Goal: Check status: Check status

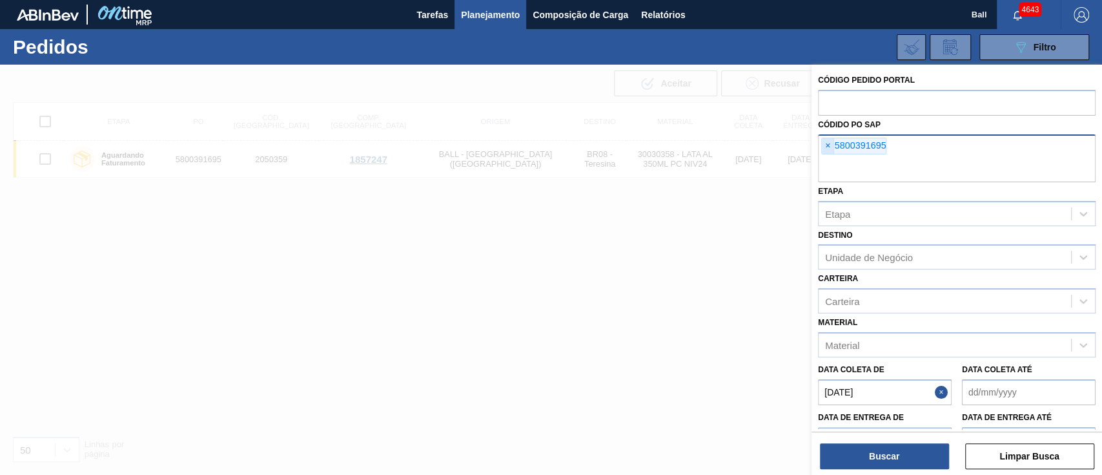
click at [824, 139] on span "×" at bounding box center [828, 145] width 12 height 15
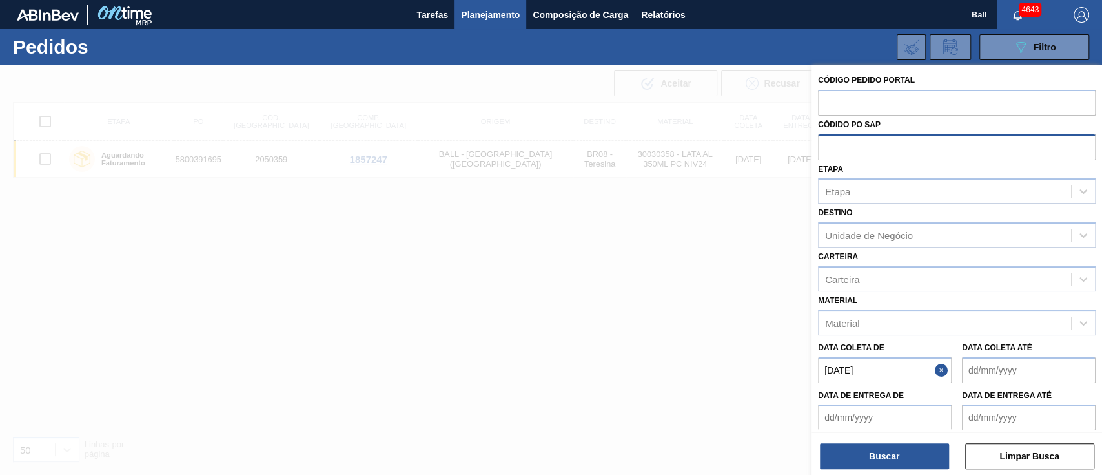
paste input "text"
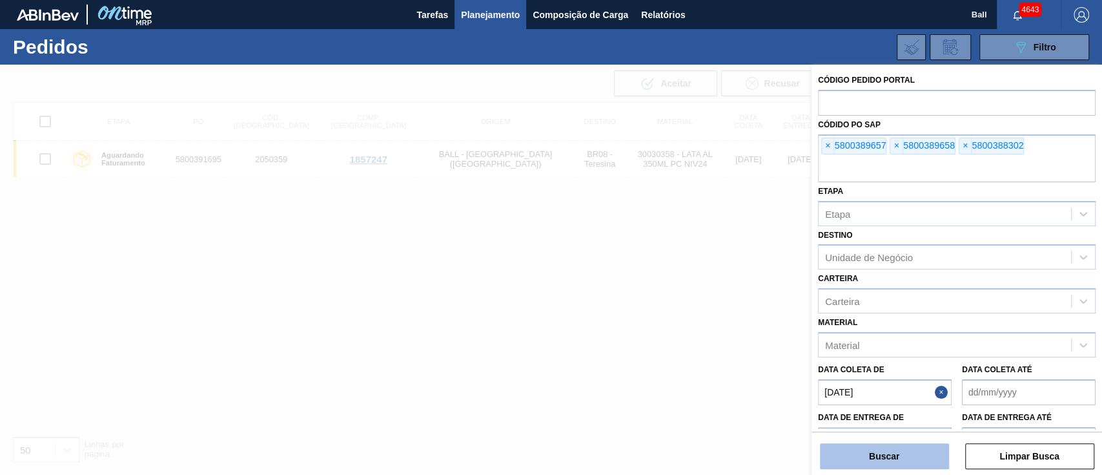
click at [928, 444] on button "Buscar" at bounding box center [884, 456] width 129 height 26
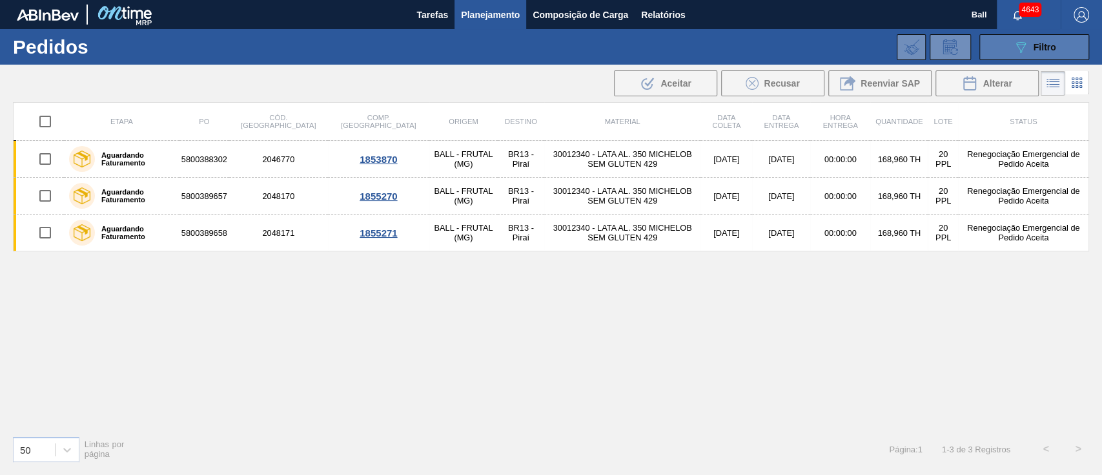
click at [1000, 50] on button "089F7B8B-B2A5-4AFE-B5C0-19BA573D28AC Filtro" at bounding box center [1034, 47] width 110 height 26
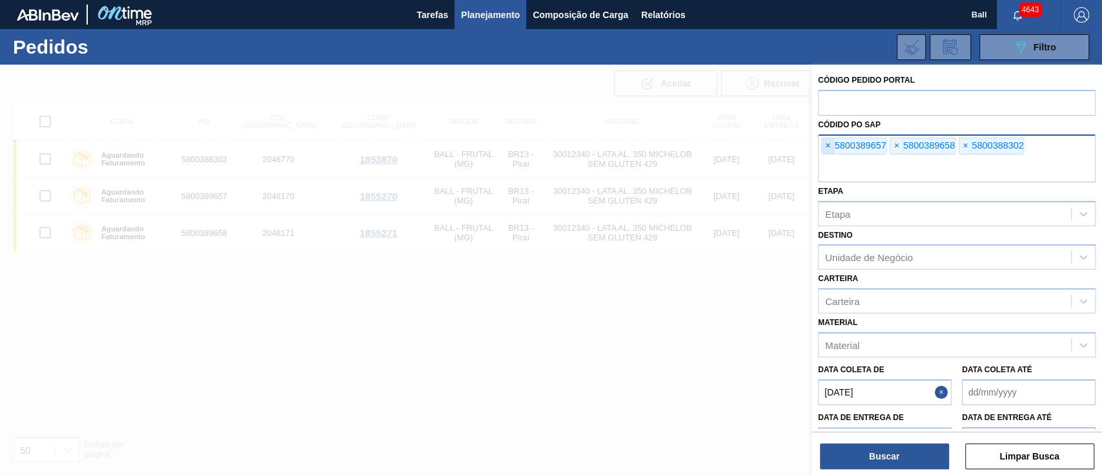
click at [832, 147] on span "×" at bounding box center [828, 145] width 12 height 15
drag, startPoint x: 828, startPoint y: 147, endPoint x: 824, endPoint y: 152, distance: 6.9
click at [826, 149] on span "×" at bounding box center [828, 145] width 12 height 15
drag, startPoint x: 824, startPoint y: 152, endPoint x: 824, endPoint y: 172, distance: 19.4
click at [823, 156] on div "× 5800388302" at bounding box center [957, 158] width 278 height 48
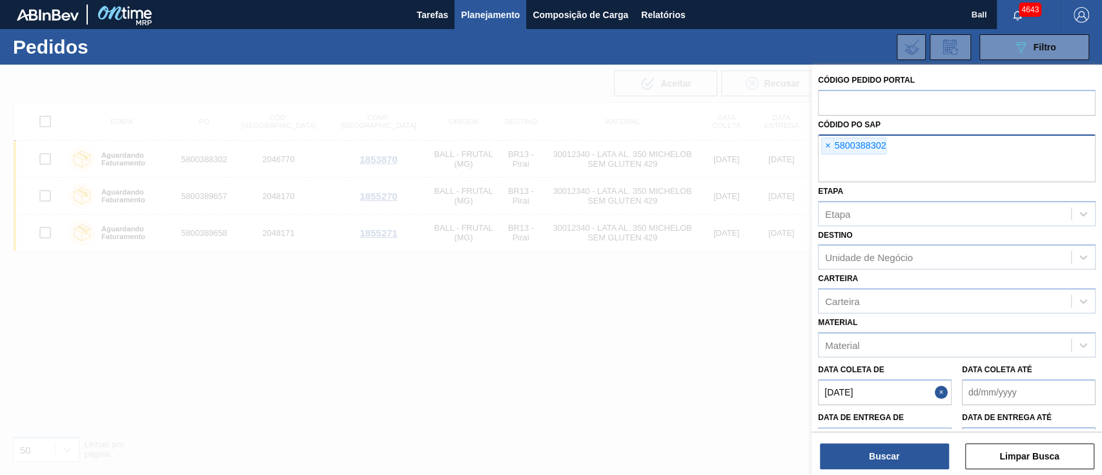
drag, startPoint x: 824, startPoint y: 172, endPoint x: 832, endPoint y: 176, distance: 9.0
click at [824, 172] on input "text" at bounding box center [957, 170] width 278 height 25
paste input "5800388304"
type input "5800388304"
click at [825, 142] on span "×" at bounding box center [828, 145] width 12 height 15
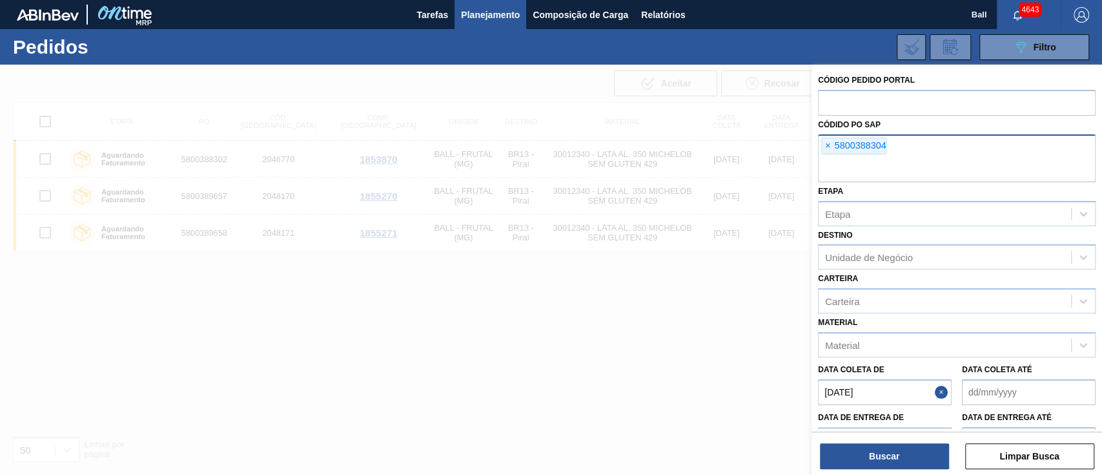
paste input "5800388304"
type input "5800388304"
click at [826, 145] on span "×" at bounding box center [828, 145] width 12 height 15
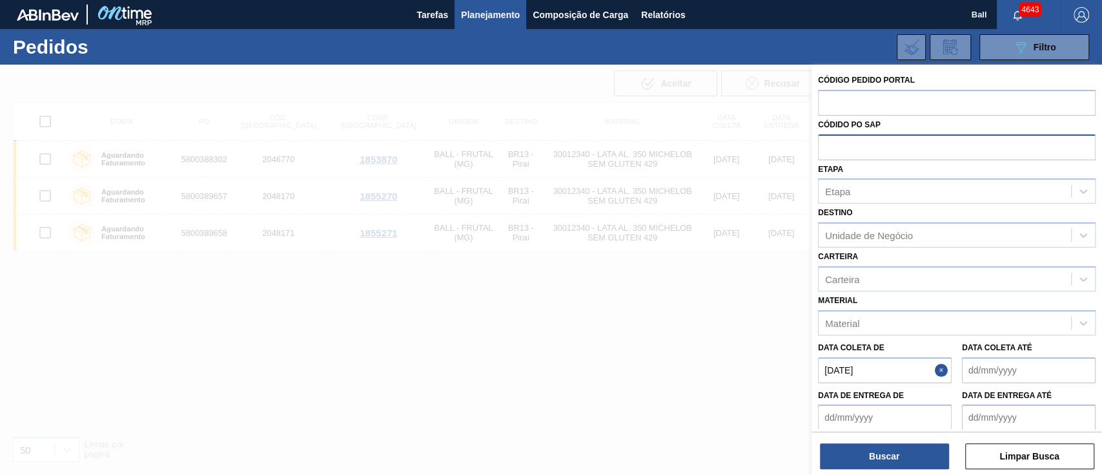
click at [826, 144] on input "text" at bounding box center [957, 146] width 278 height 25
paste input "5800388304"
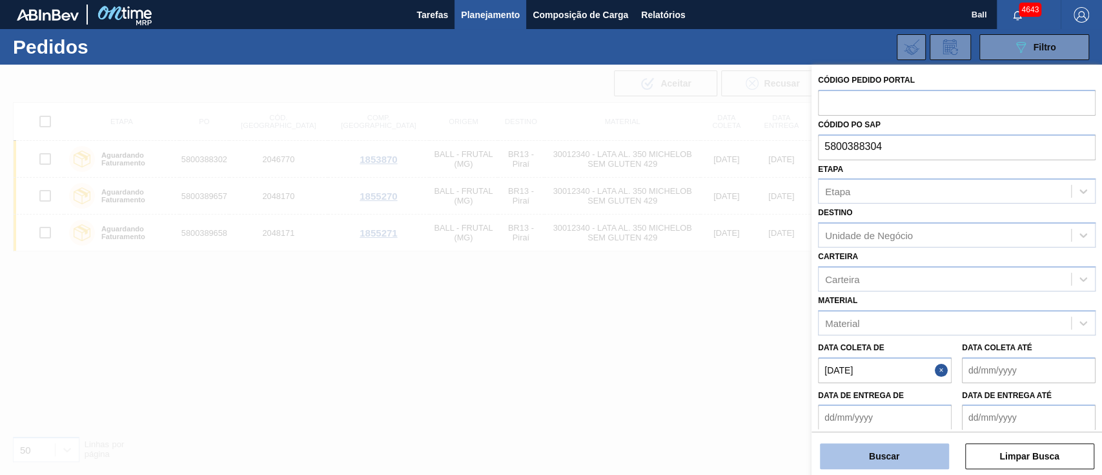
type input "5800388304"
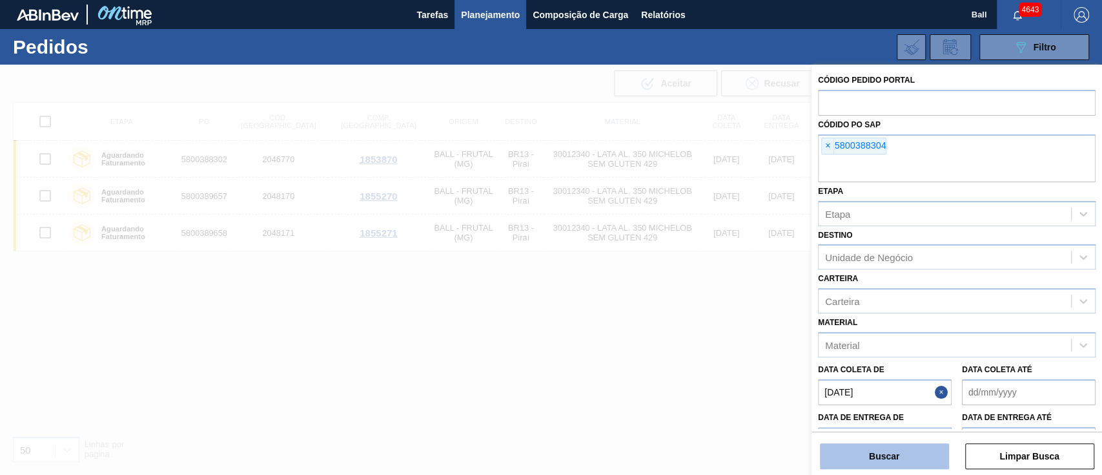
click at [923, 462] on button "Buscar" at bounding box center [884, 456] width 129 height 26
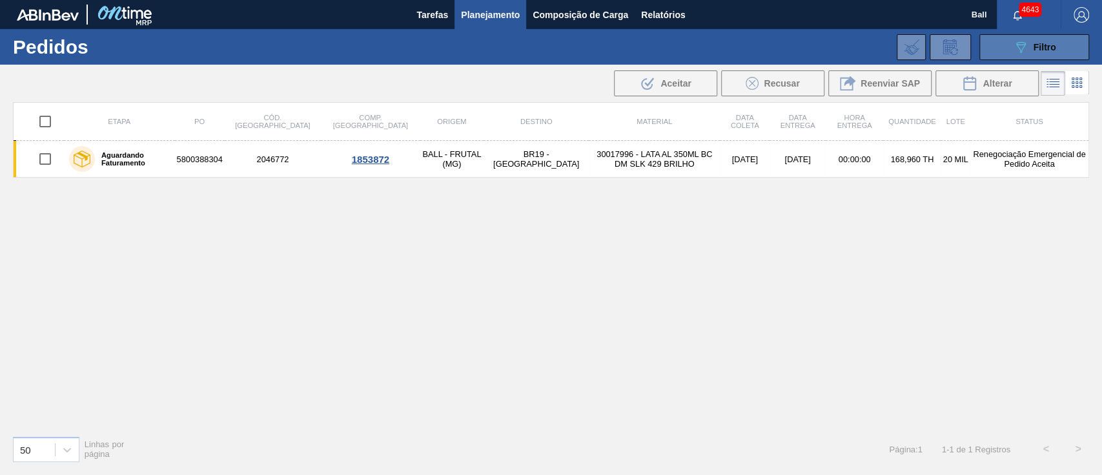
click at [1014, 42] on icon "089F7B8B-B2A5-4AFE-B5C0-19BA573D28AC" at bounding box center [1020, 46] width 15 height 15
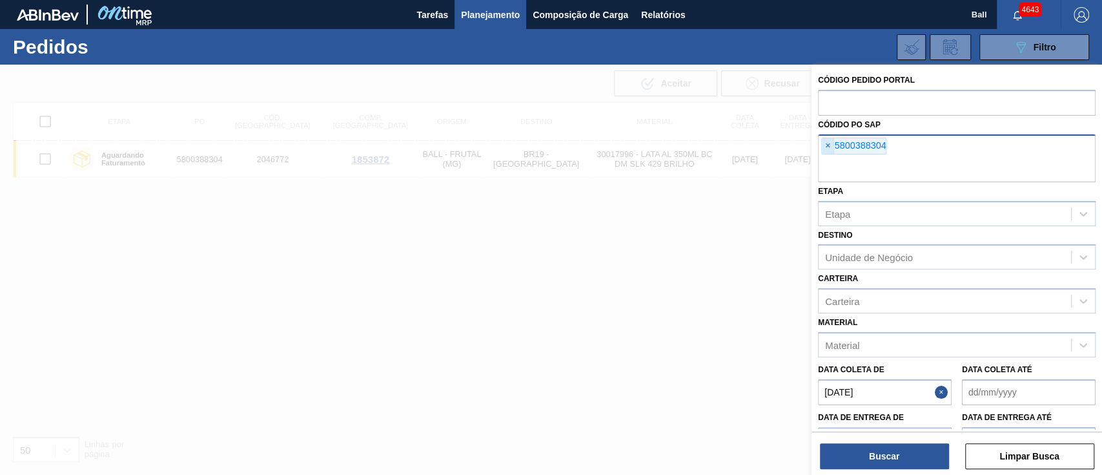
click at [825, 143] on span "×" at bounding box center [828, 145] width 12 height 15
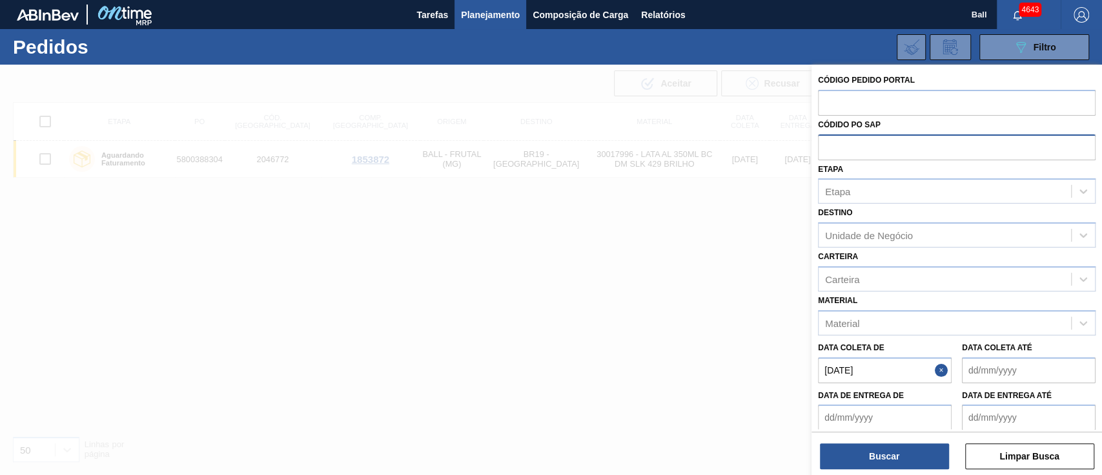
paste input "5800389008"
type input "5800389008"
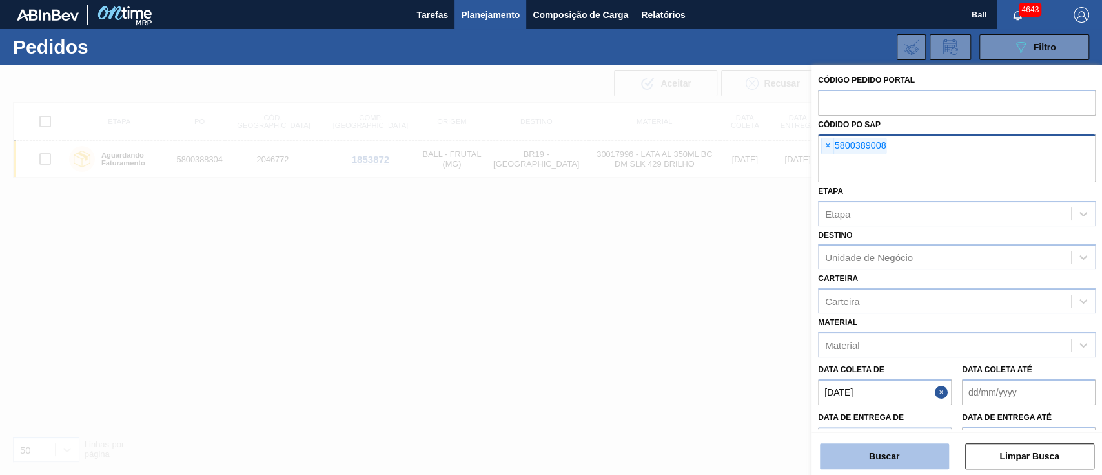
click at [912, 457] on button "Buscar" at bounding box center [884, 456] width 129 height 26
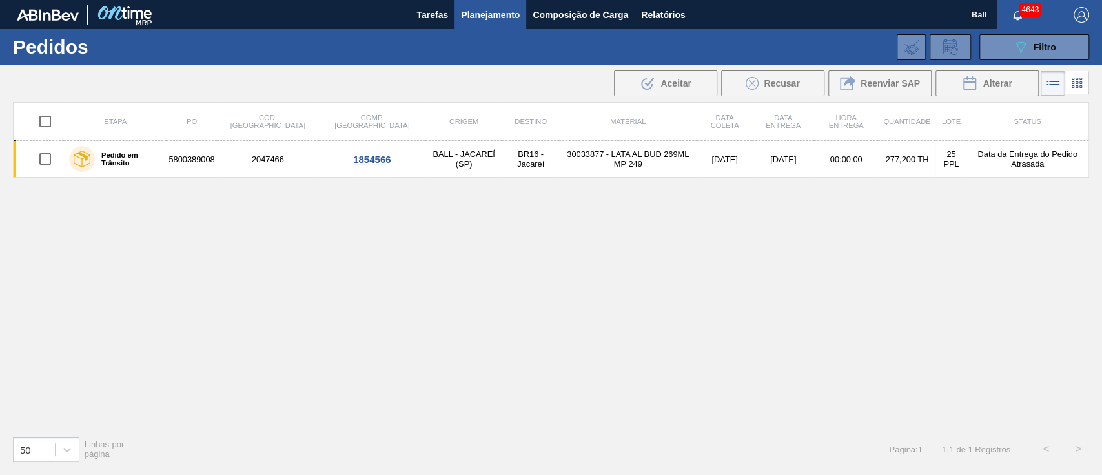
click at [996, 48] on button "089F7B8B-B2A5-4AFE-B5C0-19BA573D28AC Filtro" at bounding box center [1034, 47] width 110 height 26
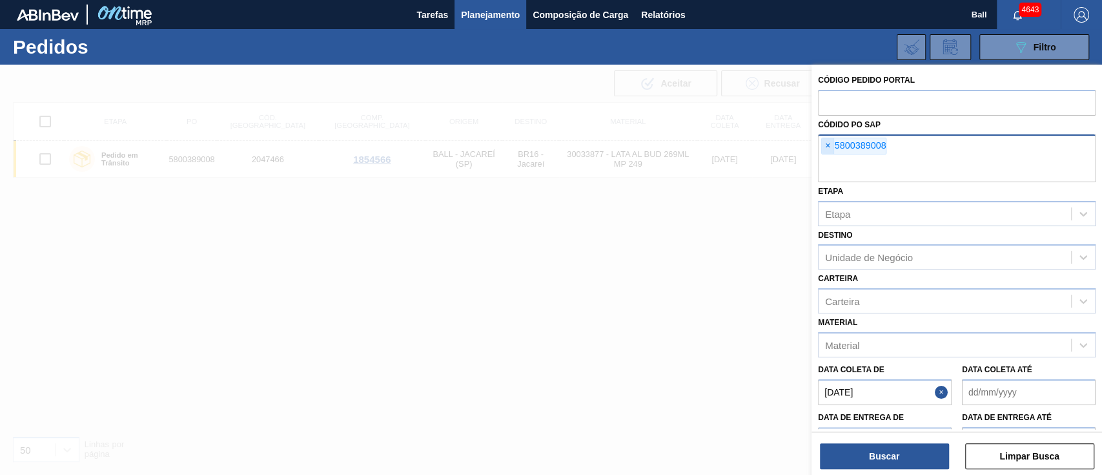
click at [825, 144] on span "×" at bounding box center [828, 145] width 12 height 15
paste input "V628607"
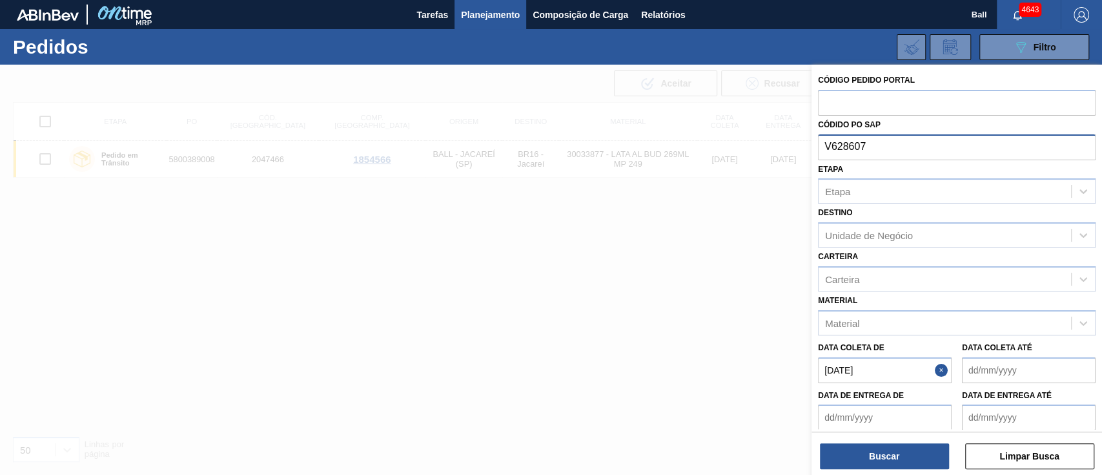
click at [832, 145] on input "V628607" at bounding box center [957, 146] width 278 height 25
type input "628607"
click at [502, 6] on button "Planejamento" at bounding box center [491, 14] width 72 height 29
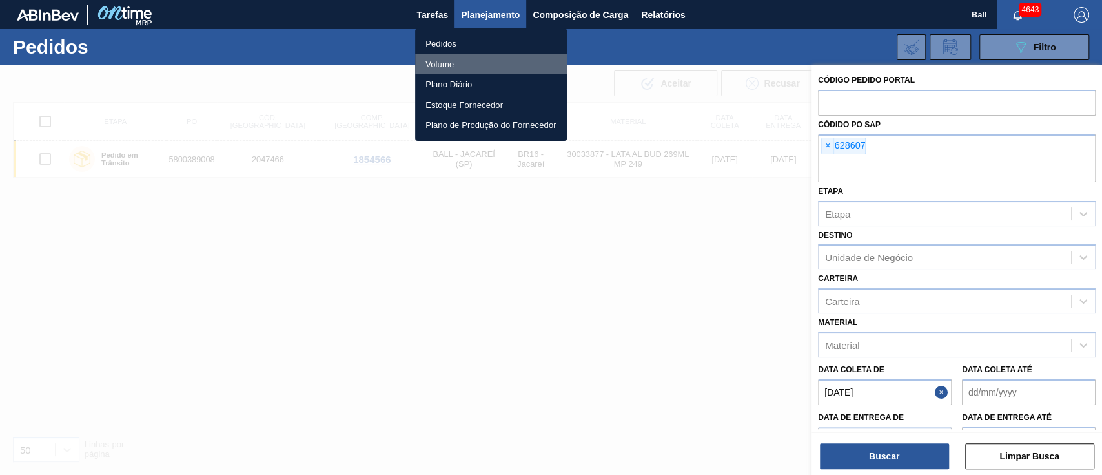
click at [447, 67] on li "Volume" at bounding box center [491, 64] width 152 height 21
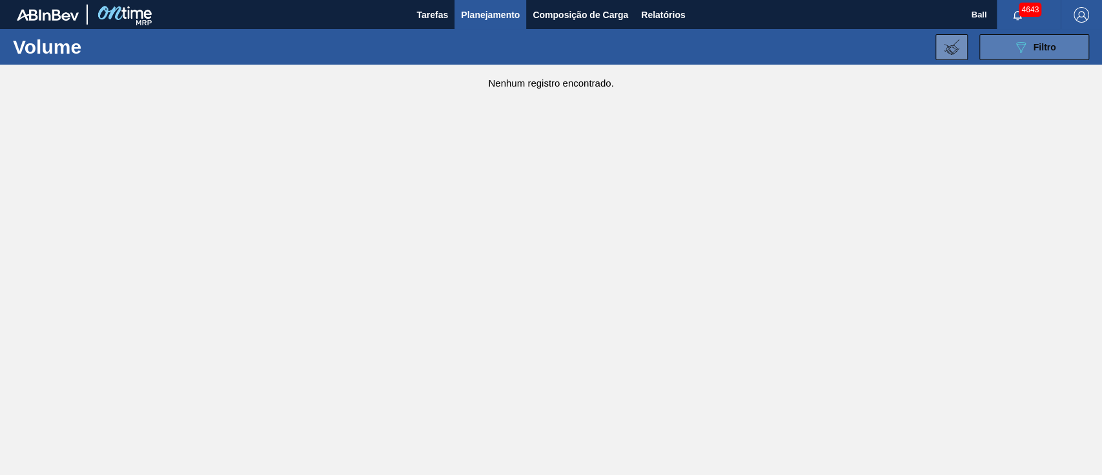
click at [1039, 49] on span "Filtro" at bounding box center [1045, 47] width 23 height 10
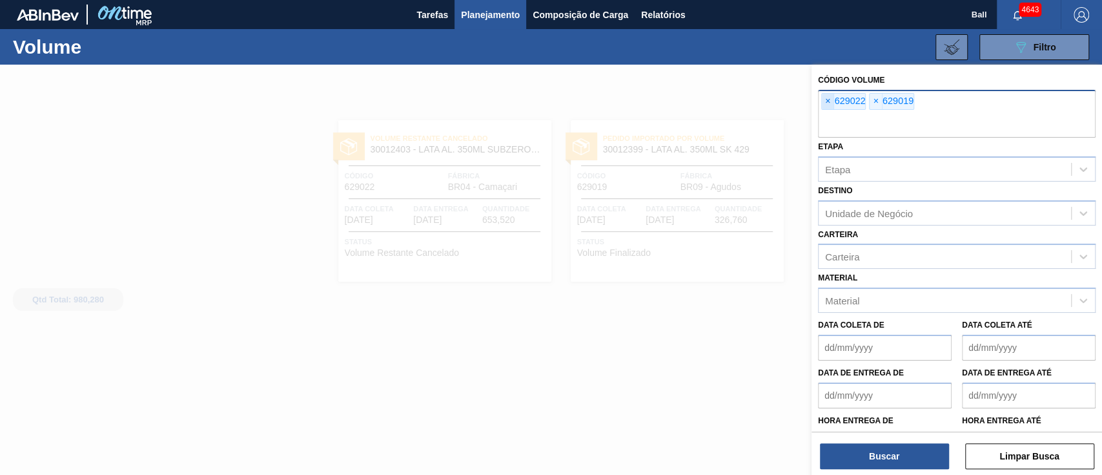
click at [824, 101] on span "×" at bounding box center [828, 101] width 12 height 15
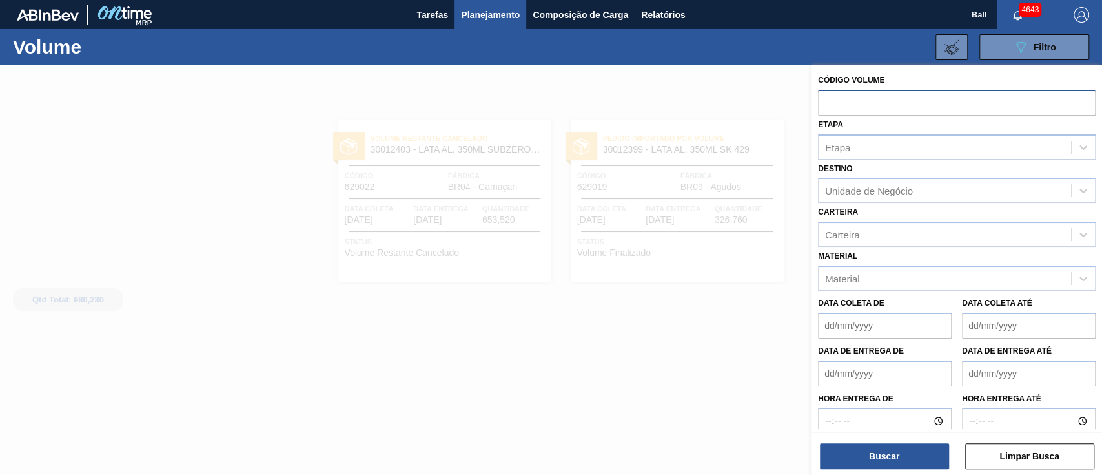
click at [824, 101] on input "text" at bounding box center [957, 102] width 278 height 25
paste input "V628607"
click at [832, 105] on input "V628607" at bounding box center [957, 102] width 278 height 25
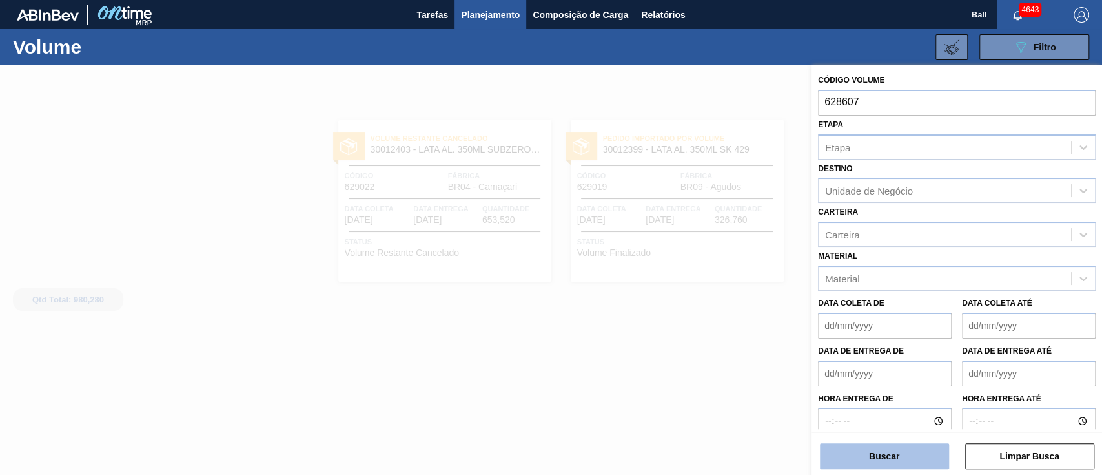
type input "628607"
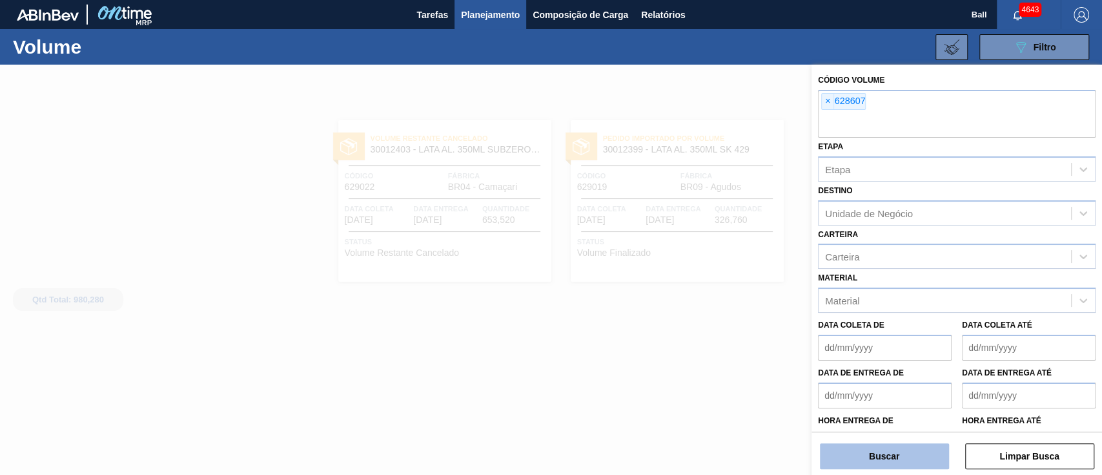
click at [895, 462] on button "Buscar" at bounding box center [884, 456] width 129 height 26
